Goal: Navigation & Orientation: Find specific page/section

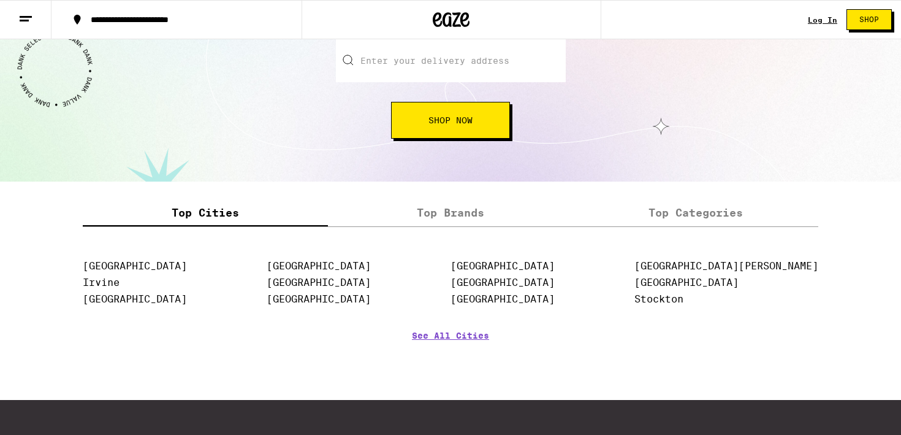
scroll to position [1603, 0]
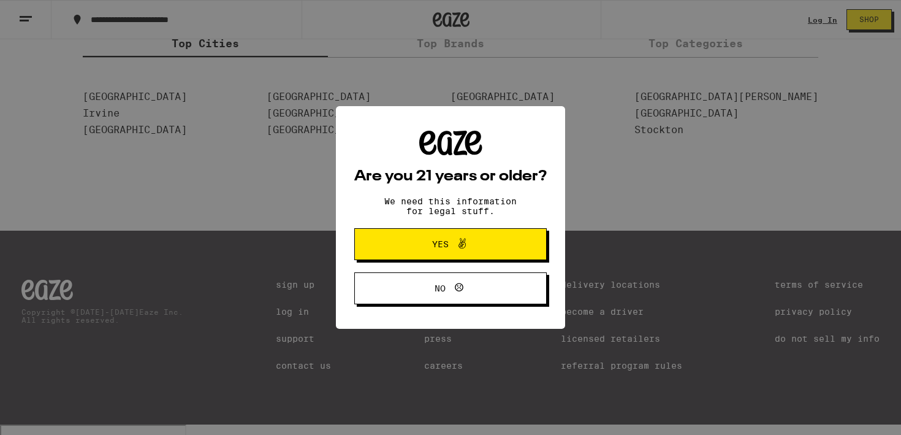
click at [485, 248] on span "Yes" at bounding box center [450, 244] width 93 height 16
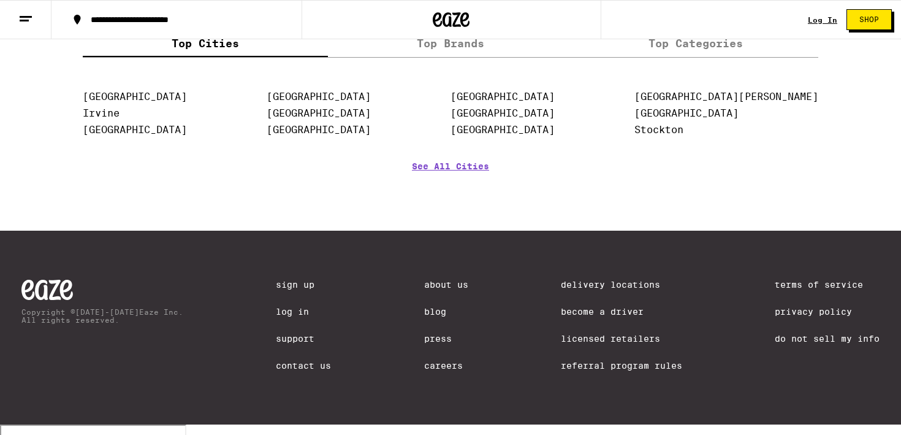
click at [424, 370] on link "Careers" at bounding box center [446, 365] width 44 height 10
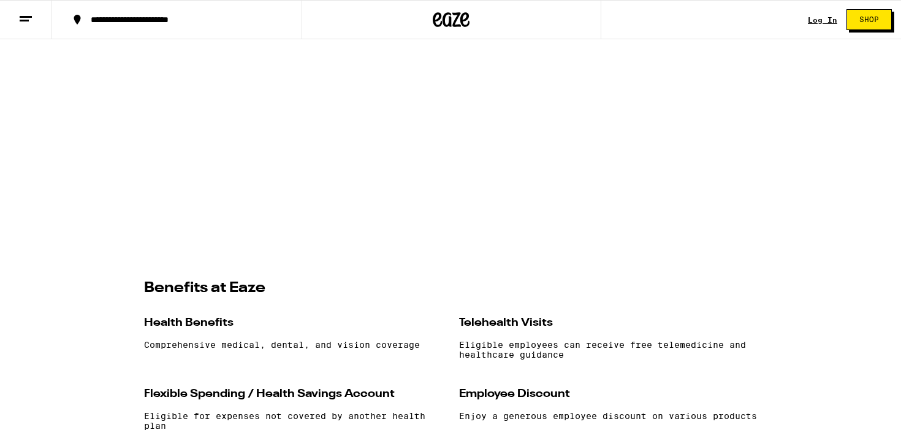
scroll to position [1111, 0]
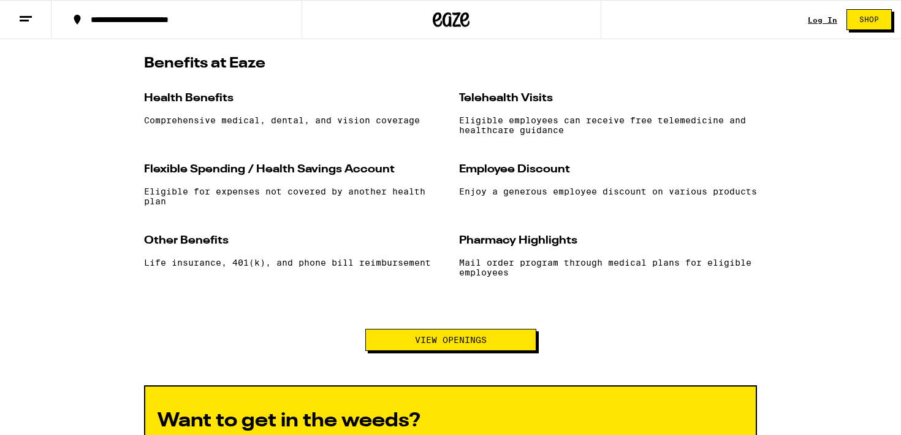
click at [198, 165] on div "Health Benefits Comprehensive medical, dental, and vision coverage Telehealth V…" at bounding box center [450, 187] width 613 height 196
click at [420, 341] on button "View Openings" at bounding box center [450, 339] width 171 height 22
